Goal: Transaction & Acquisition: Purchase product/service

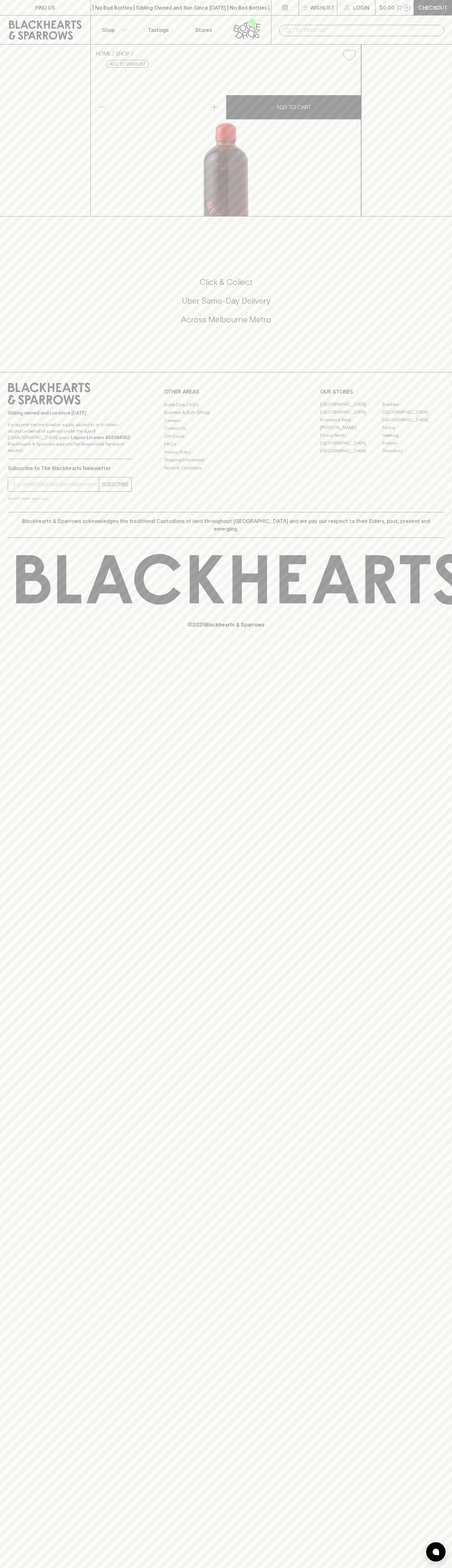
click at [216, 2] on div "| No Bad Bottles | Sibling Owned and Run Since [DATE] | No Bad Bottles | Siblin…" at bounding box center [181, 7] width 181 height 16
click at [448, 46] on div "HOME SHOP [PERSON_NAME] & [PERSON_NAME] [PERSON_NAME] Cocktail $20.00 Add to wi…" at bounding box center [226, 131] width 452 height 172
click at [202, 1568] on html "FIND US | No Bad Bottles | Sibling Owned and Run Since [DATE] | No Bad Bottles …" at bounding box center [226, 784] width 452 height 1568
click at [19, 359] on div "Click & Collect Uber Same-Day Delivery Across Melbourne Metro" at bounding box center [226, 305] width 436 height 108
